Goal: Navigation & Orientation: Find specific page/section

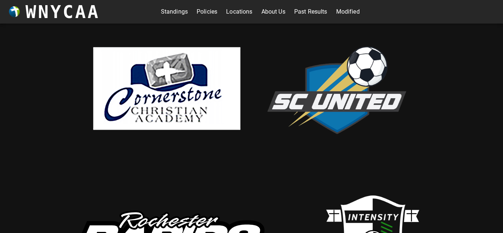
click at [177, 6] on link "Standings" at bounding box center [174, 12] width 27 height 12
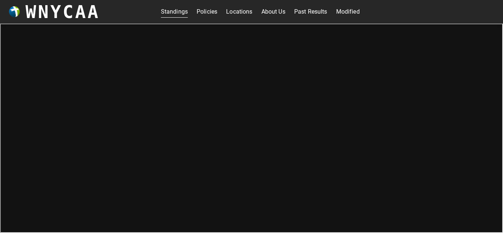
click at [311, 10] on link "Past Results" at bounding box center [311, 12] width 33 height 12
click at [212, 15] on link "Policies" at bounding box center [207, 12] width 21 height 12
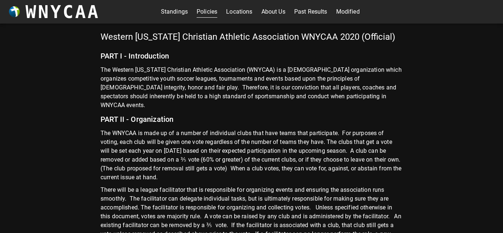
click at [339, 13] on link "Modified" at bounding box center [349, 12] width 24 height 12
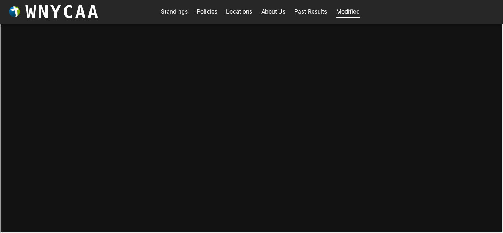
click at [186, 15] on link "Standings" at bounding box center [174, 12] width 27 height 12
